Goal: Task Accomplishment & Management: Manage account settings

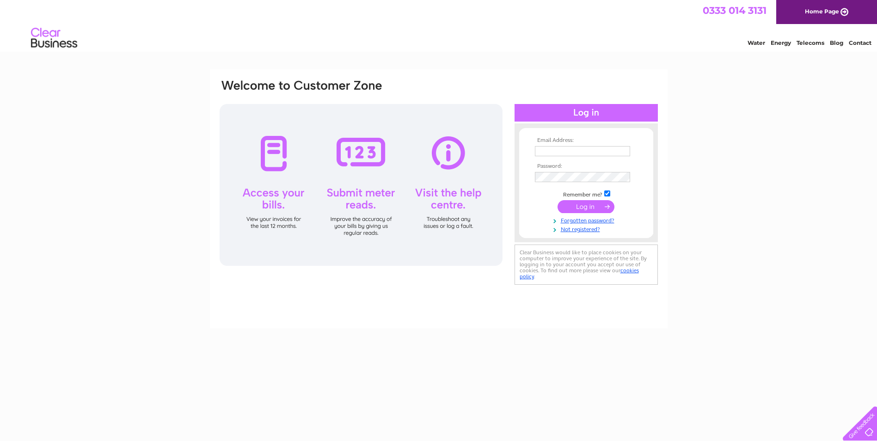
type input "[PERSON_NAME][EMAIL_ADDRESS][PERSON_NAME][DOMAIN_NAME]"
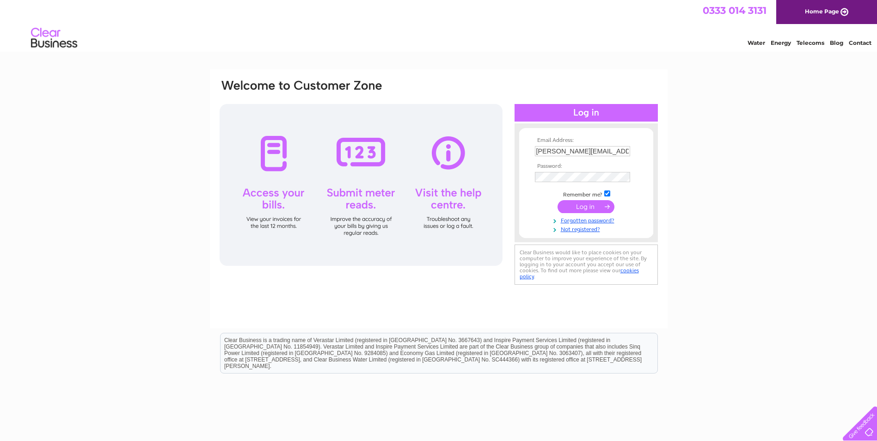
click at [593, 210] on input "submit" at bounding box center [586, 206] width 57 height 13
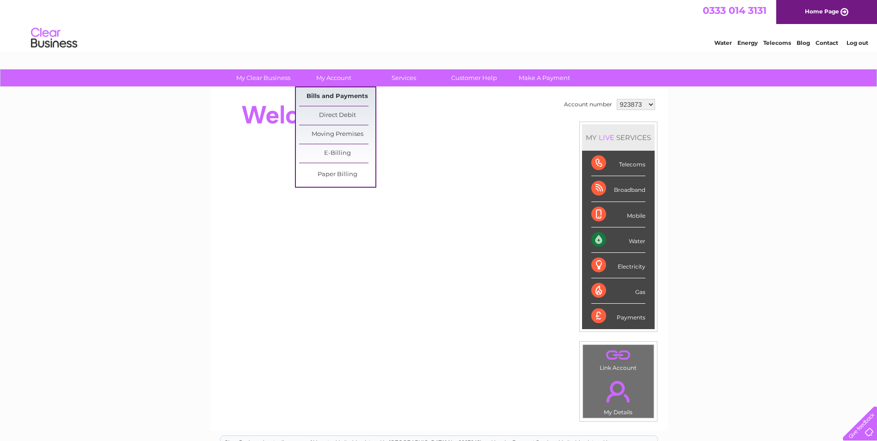
click at [345, 94] on link "Bills and Payments" at bounding box center [337, 96] width 76 height 18
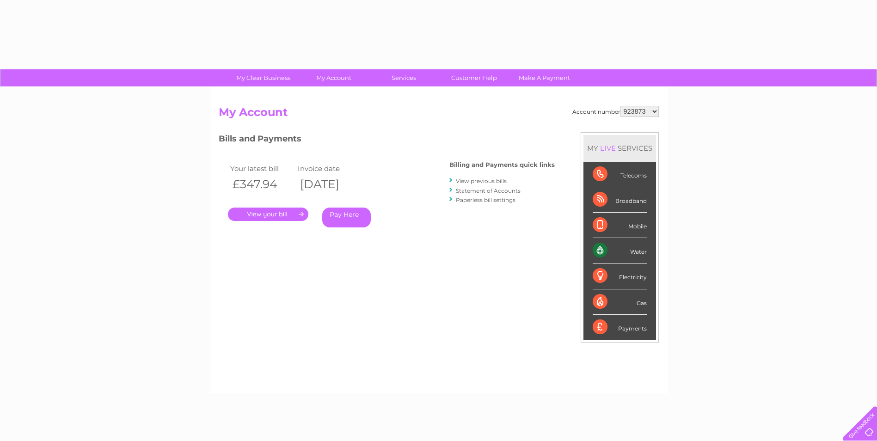
click at [281, 213] on link "." at bounding box center [268, 214] width 80 height 13
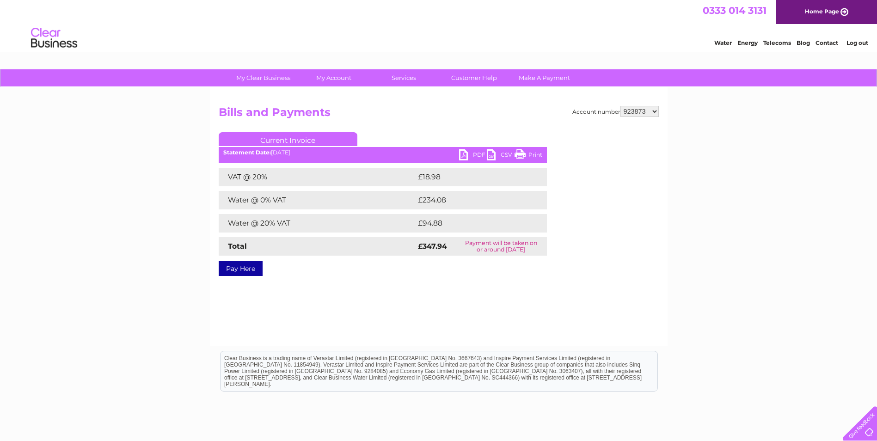
click at [471, 151] on link "PDF" at bounding box center [473, 155] width 28 height 13
click at [475, 149] on ul "Current Invoice" at bounding box center [383, 140] width 328 height 17
click at [863, 44] on link "Log out" at bounding box center [858, 42] width 22 height 7
